Goal: Information Seeking & Learning: Learn about a topic

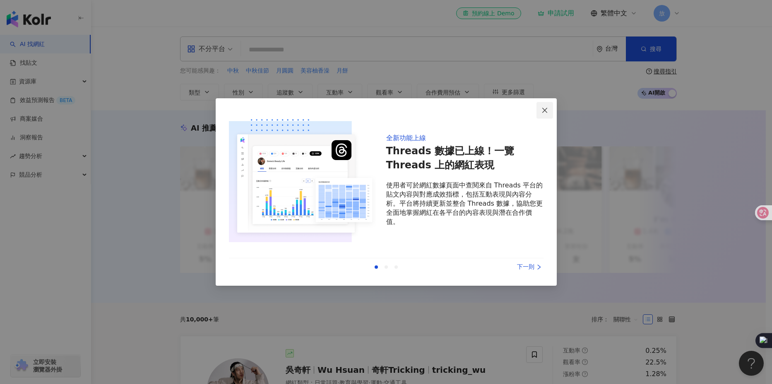
click at [548, 117] on button "Close" at bounding box center [545, 110] width 17 height 17
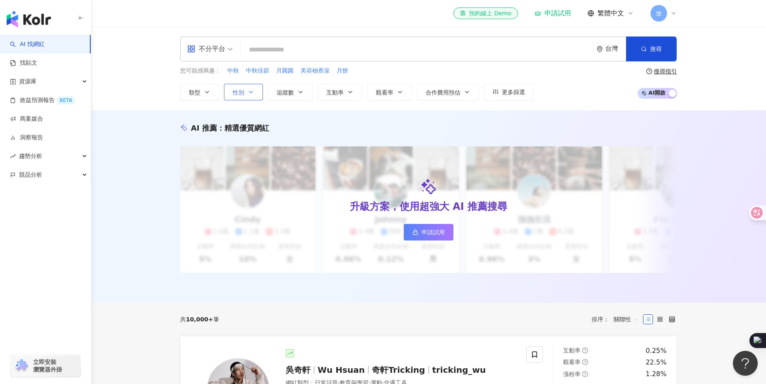
click at [235, 94] on span "性別" at bounding box center [239, 92] width 12 height 7
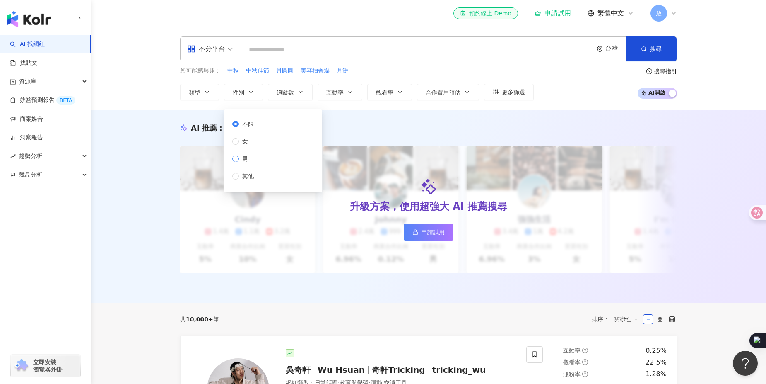
click at [234, 162] on label "男" at bounding box center [244, 158] width 25 height 9
click at [193, 96] on span "類型" at bounding box center [195, 92] width 12 height 7
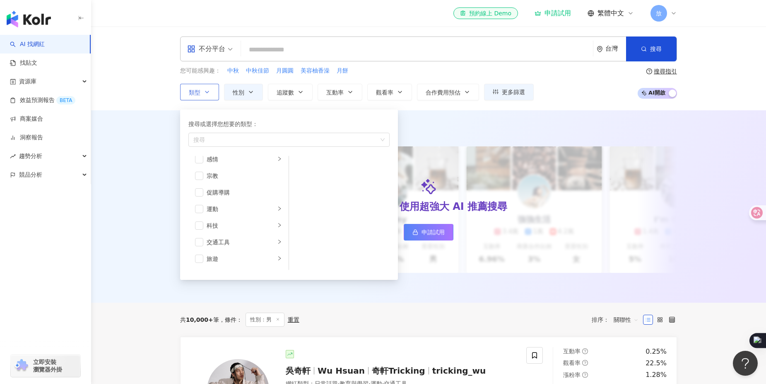
scroll to position [287, 0]
click at [237, 180] on div "促購導購" at bounding box center [244, 176] width 75 height 9
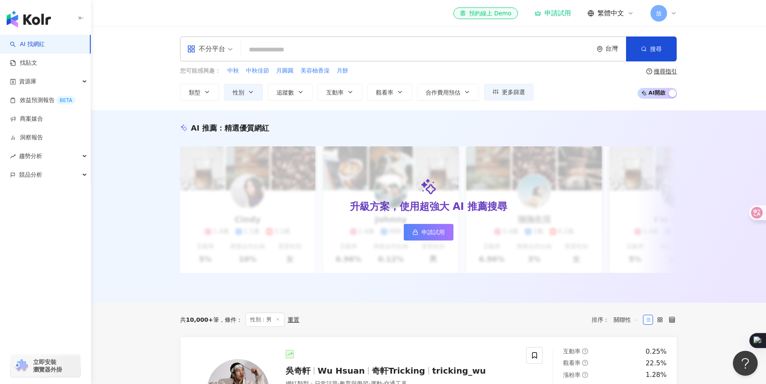
click at [150, 104] on div "不分平台 台灣 搜尋 您可能感興趣： 中秋 中秋佳節 月圓圓 美容柚香澡 月餅 類型 搜尋或選擇您想要的類型： 促購導購 藝術與娛樂 美妝時尚 氣候和環境 日…" at bounding box center [428, 69] width 675 height 84
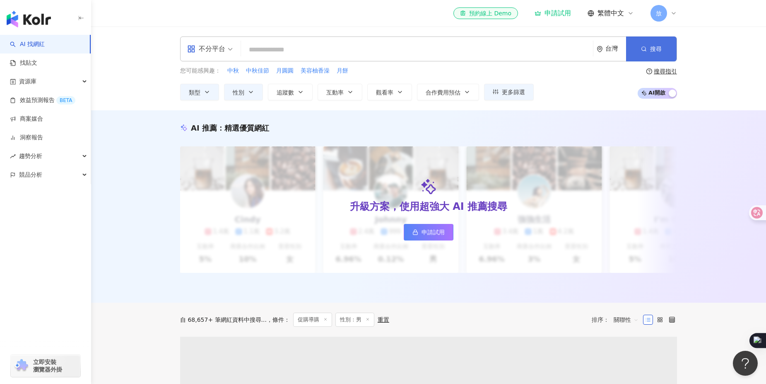
click at [647, 55] on button "搜尋" at bounding box center [651, 48] width 51 height 25
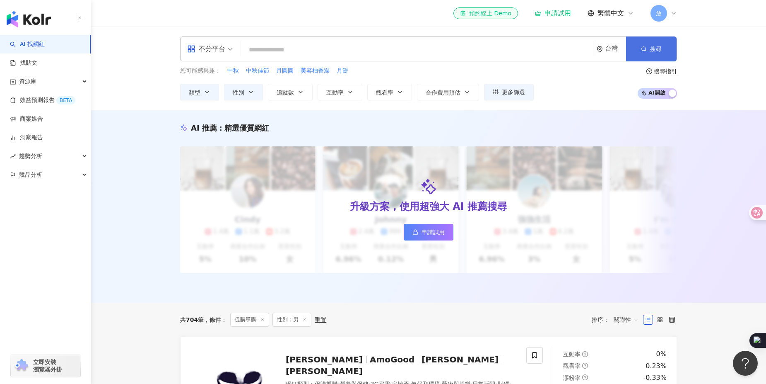
click at [666, 53] on button "搜尋" at bounding box center [651, 48] width 51 height 25
click at [660, 52] on span "搜尋" at bounding box center [656, 49] width 12 height 7
click at [78, 82] on div "資源庫" at bounding box center [45, 81] width 91 height 19
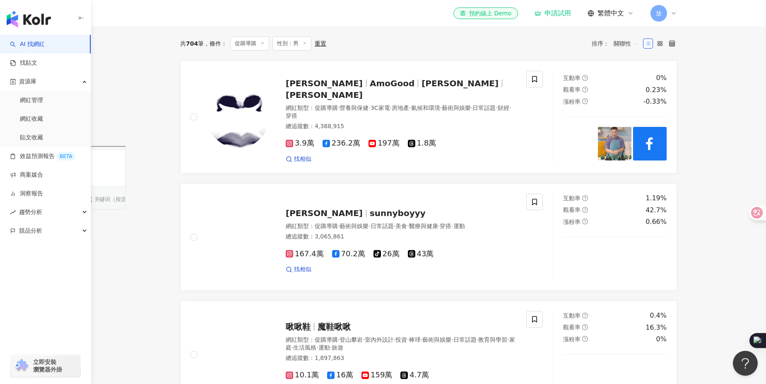
scroll to position [276, 0]
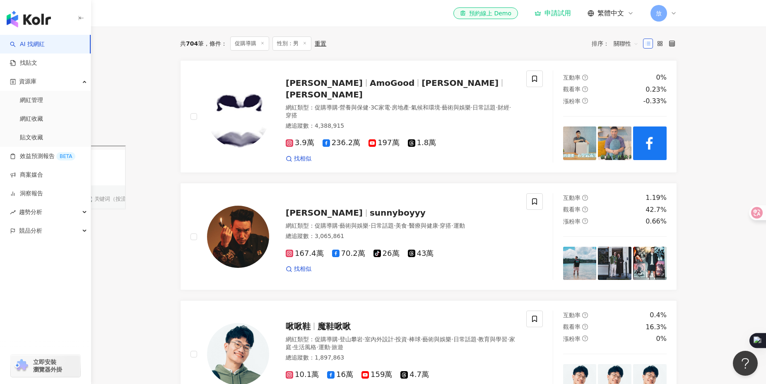
click at [55, 371] on span "立即安裝 瀏覽器外掛" at bounding box center [47, 365] width 29 height 15
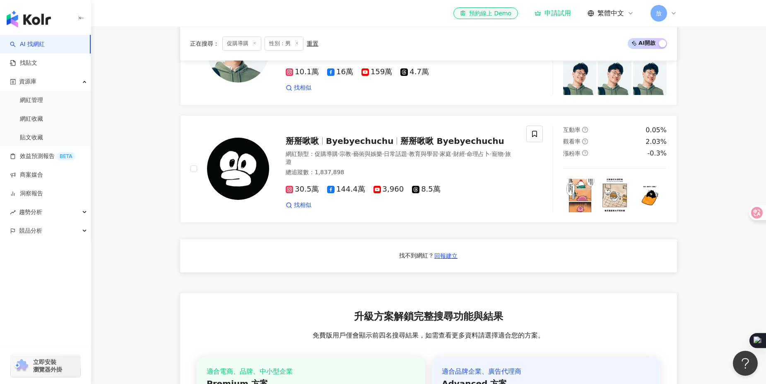
scroll to position [786, 0]
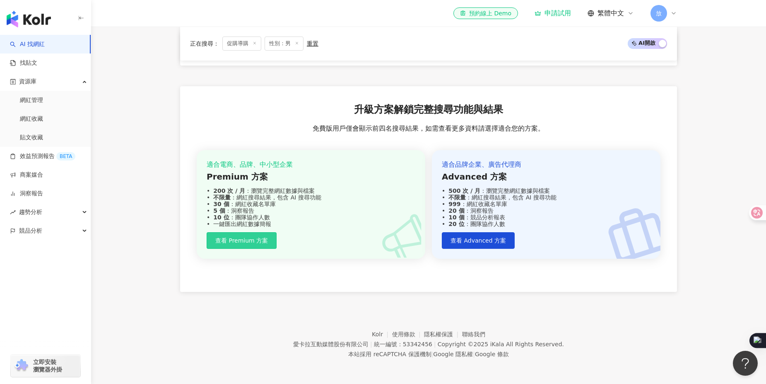
click at [246, 239] on span "查看 Premium 方案" at bounding box center [241, 240] width 53 height 7
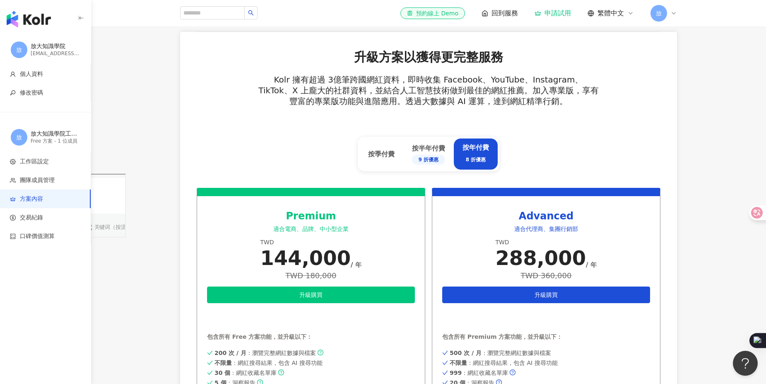
scroll to position [276, 0]
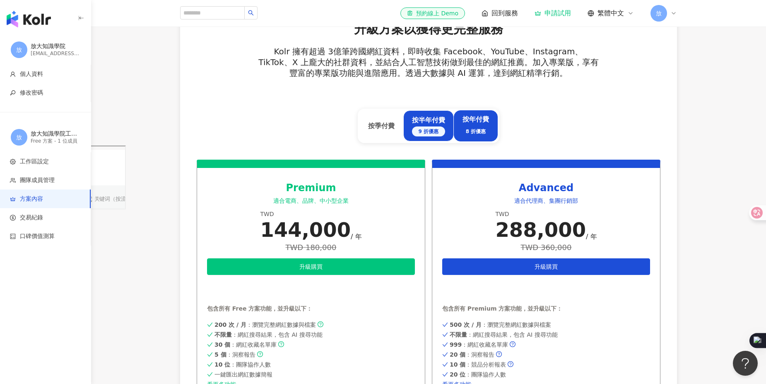
click at [429, 133] on div "9 折優惠" at bounding box center [428, 131] width 33 height 10
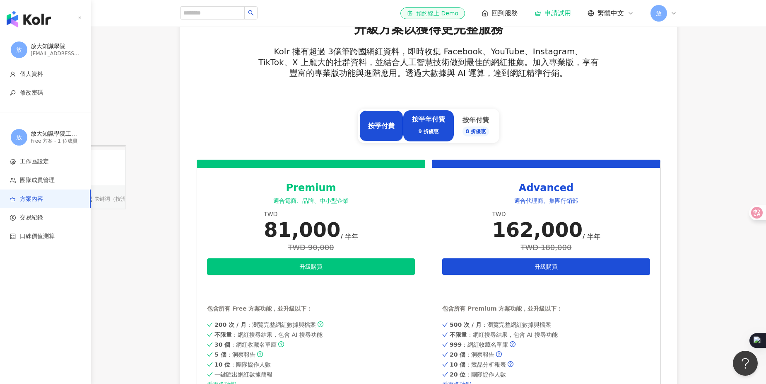
click at [377, 123] on div "按季付費" at bounding box center [381, 125] width 27 height 9
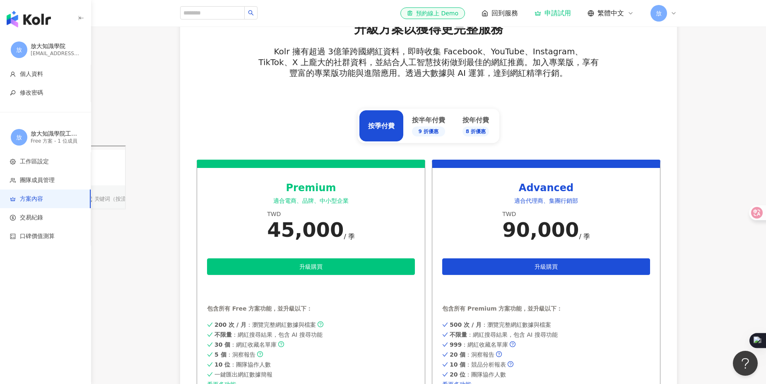
click at [329, 130] on div "升級方案以獲得更完整服務 Kolr 擁有超過 3億筆跨國網紅資料，即時收集 Facebook、YouTube、Instagram、TikTok、X 上龐大的社…" at bounding box center [429, 89] width 464 height 139
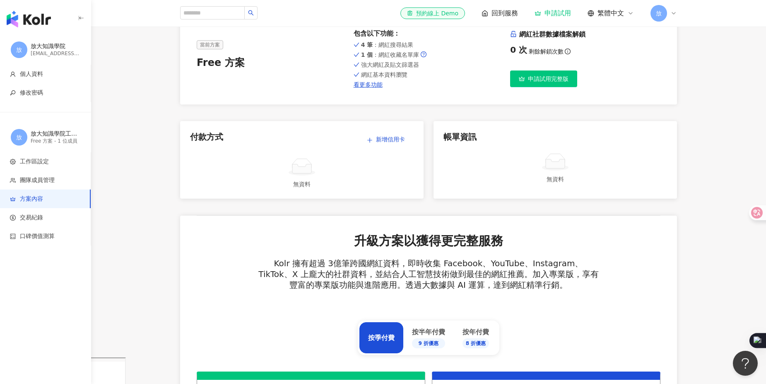
scroll to position [19, 0]
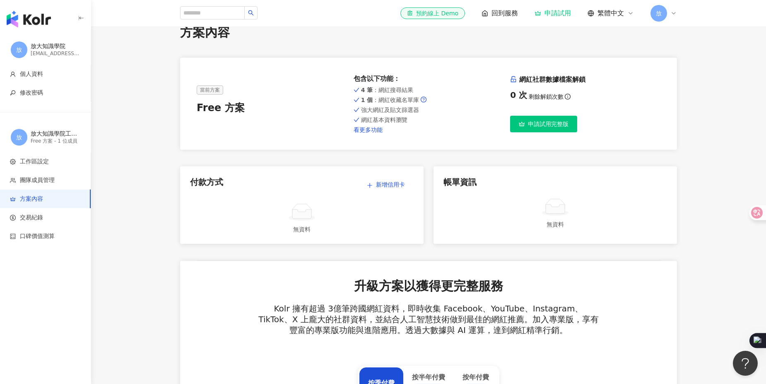
click at [363, 128] on link "看更多功能" at bounding box center [429, 129] width 150 height 7
